Goal: Transaction & Acquisition: Download file/media

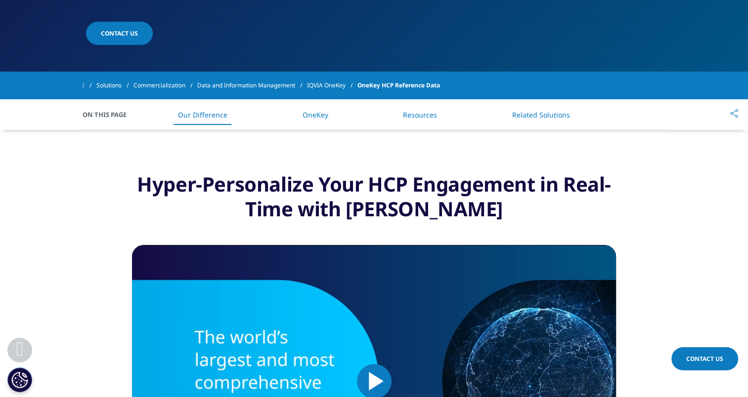
scroll to position [337, 0]
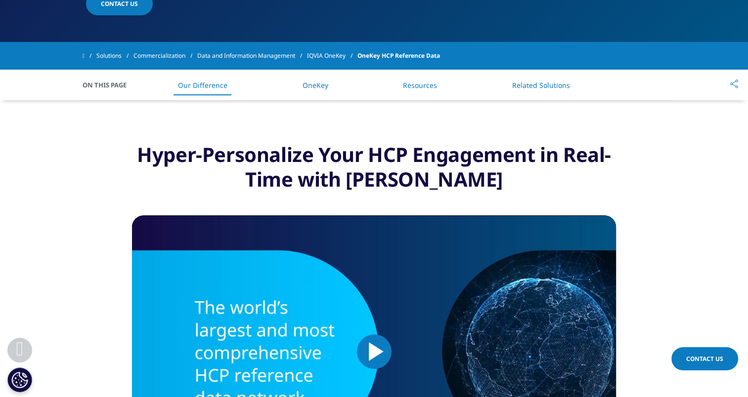
click at [410, 81] on link "Resources" at bounding box center [420, 85] width 34 height 9
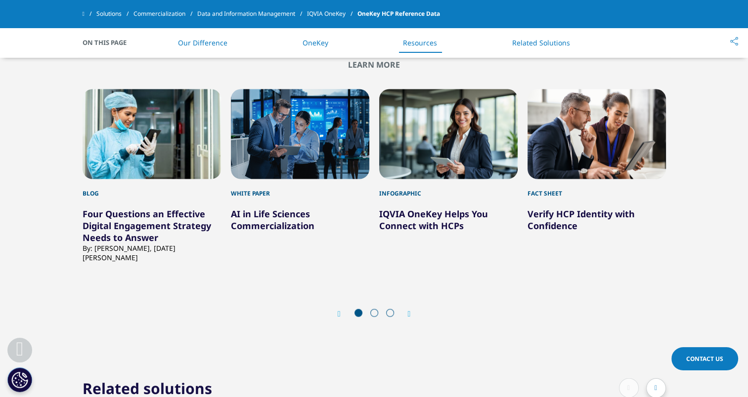
scroll to position [2156, 0]
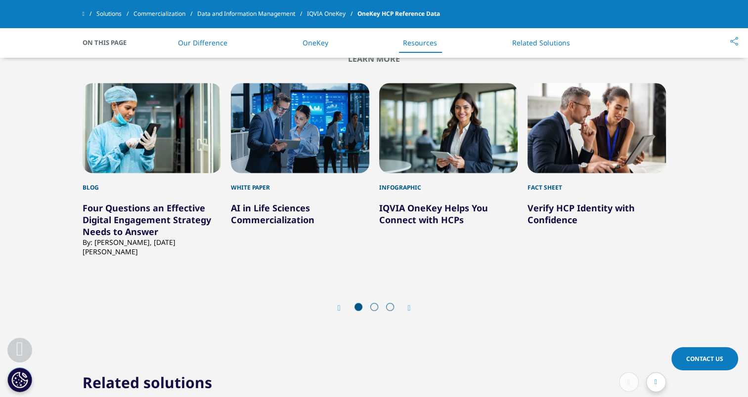
click at [412, 294] on div "Prev Next" at bounding box center [374, 309] width 583 height 30
click at [408, 305] on icon "Next slide" at bounding box center [409, 309] width 3 height 8
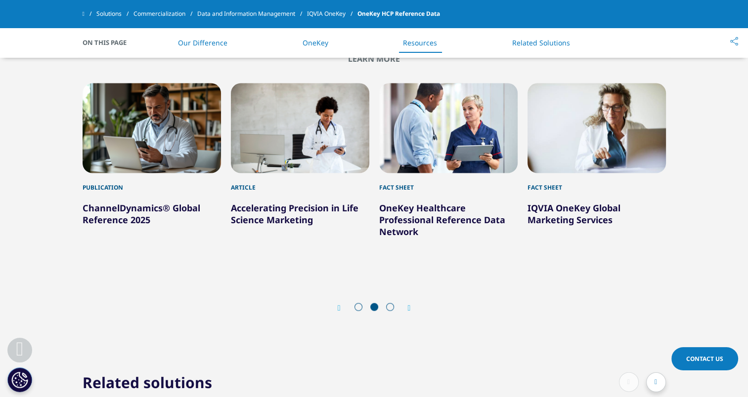
click at [413, 294] on div "Prev Next" at bounding box center [374, 309] width 583 height 30
click at [410, 305] on icon "Next slide" at bounding box center [409, 309] width 3 height 8
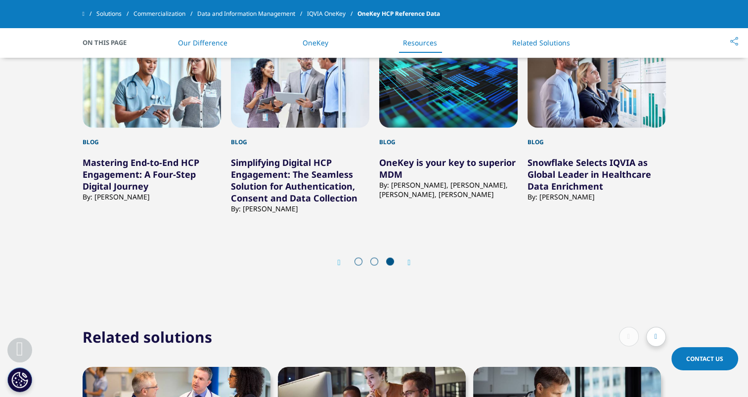
scroll to position [2202, 0]
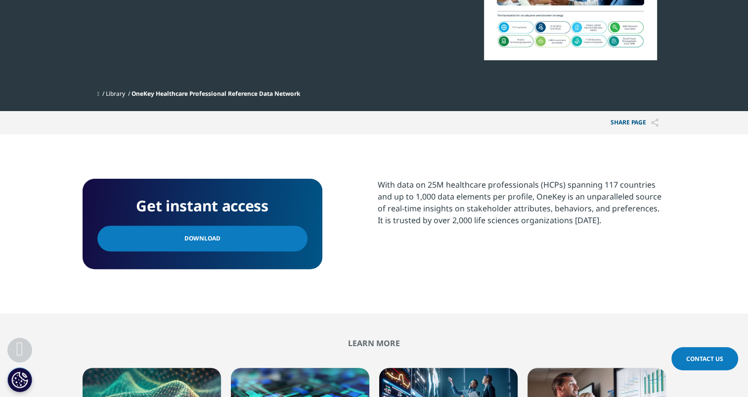
scroll to position [226, 0]
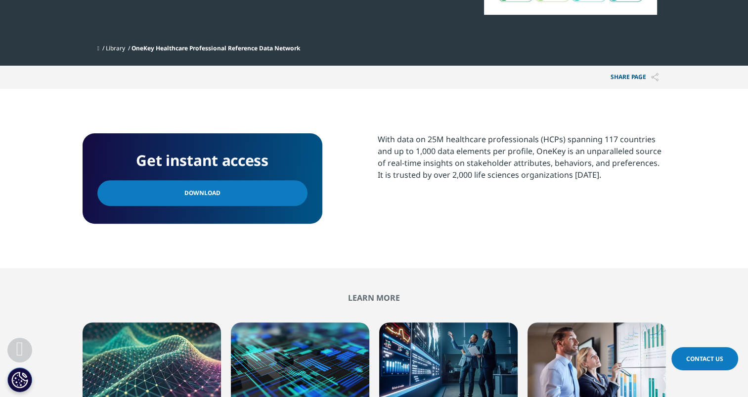
scroll to position [304, 0]
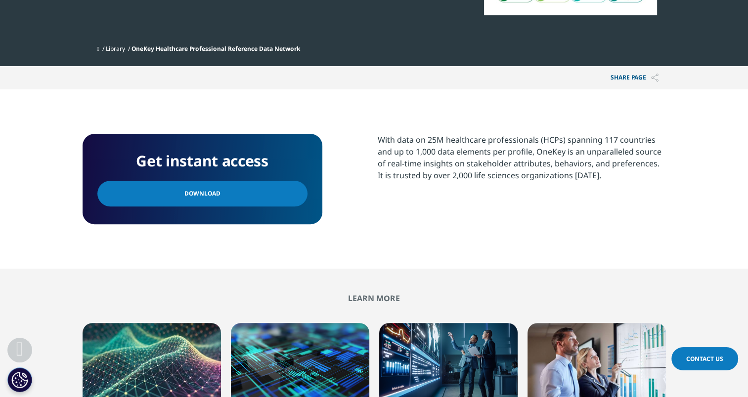
click at [298, 189] on link "Download" at bounding box center [202, 194] width 210 height 26
click at [219, 196] on link "Download" at bounding box center [202, 194] width 210 height 26
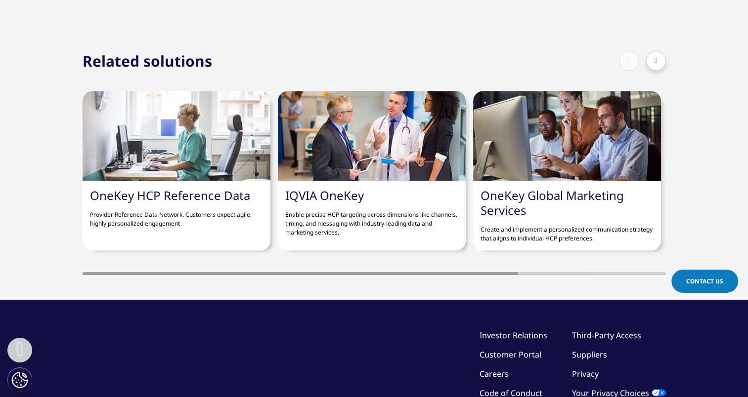
scroll to position [889, 0]
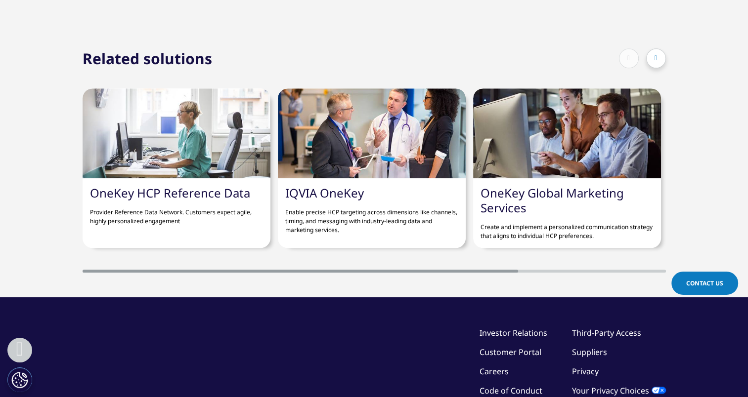
click at [197, 192] on link "OneKey HCP Reference Data" at bounding box center [170, 193] width 160 height 16
